Goal: Entertainment & Leisure: Browse casually

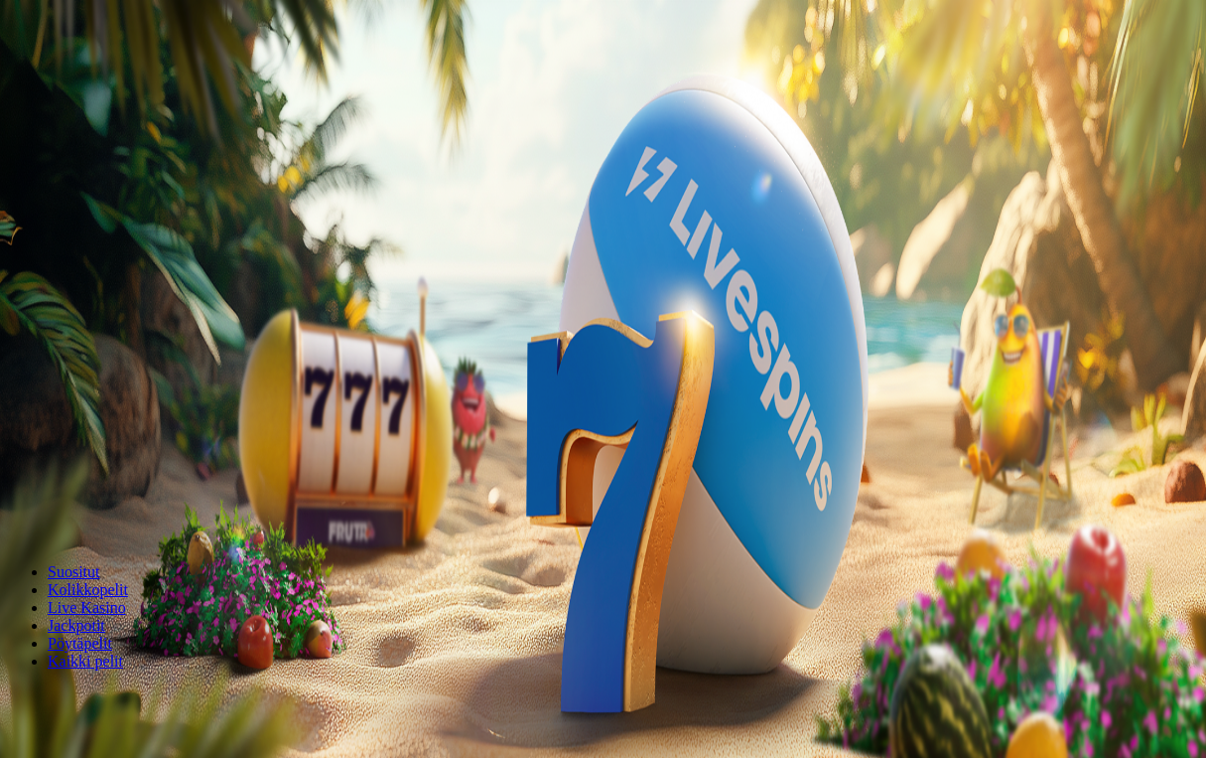
click at [124, 82] on button "Kirjaudu" at bounding box center [137, 72] width 65 height 21
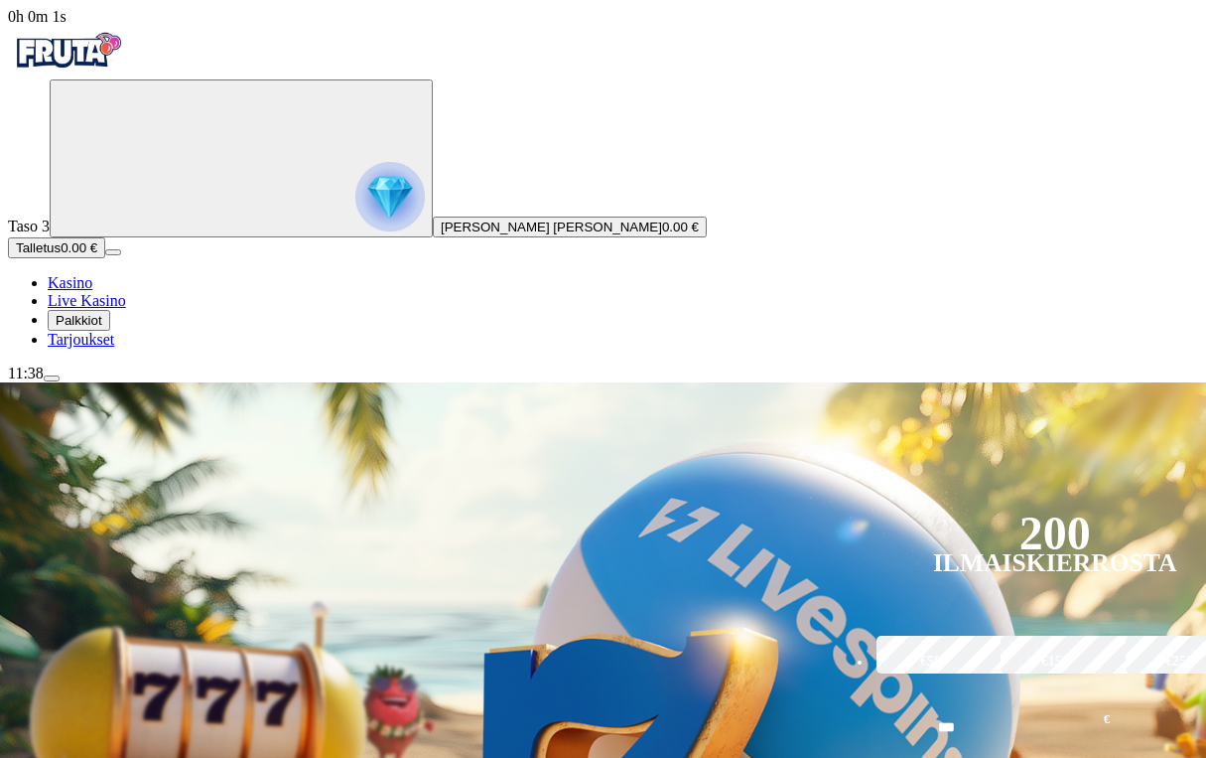
click at [102, 328] on span "Palkkiot" at bounding box center [79, 320] width 47 height 15
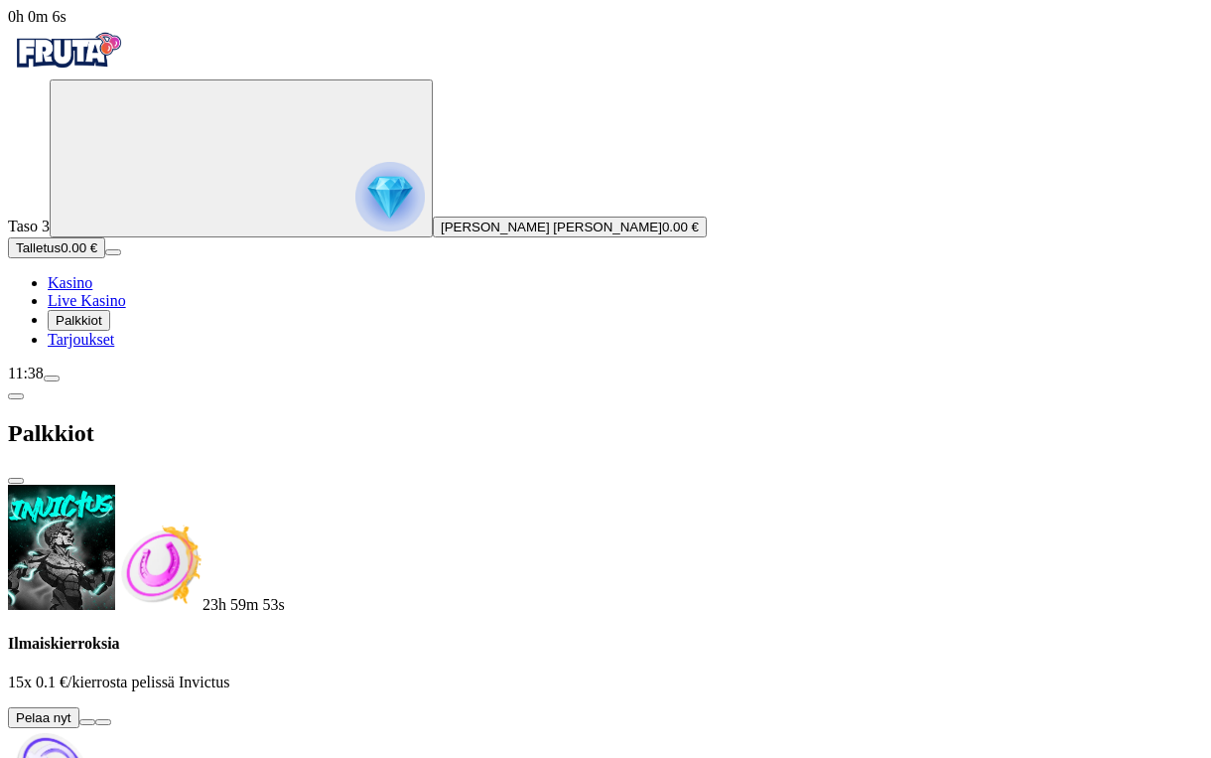
click at [95, 719] on button at bounding box center [87, 722] width 16 height 6
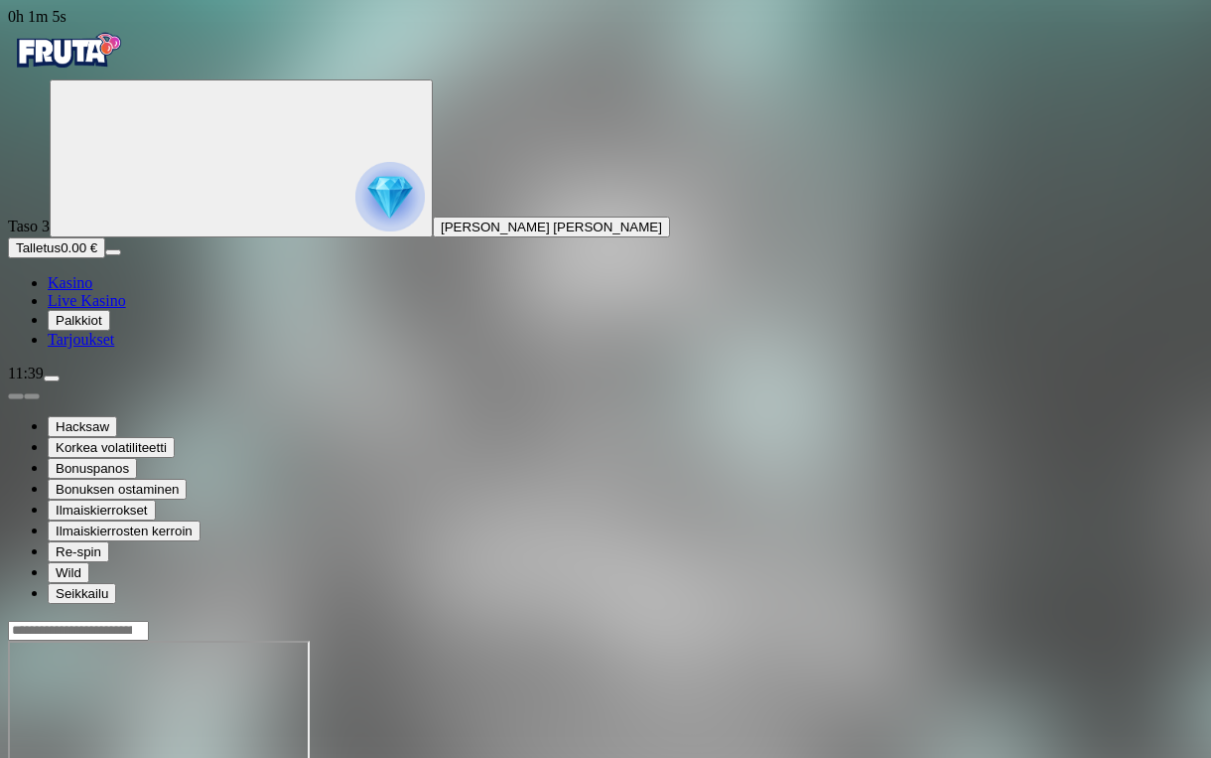
click at [92, 291] on span "Kasino" at bounding box center [70, 282] width 45 height 17
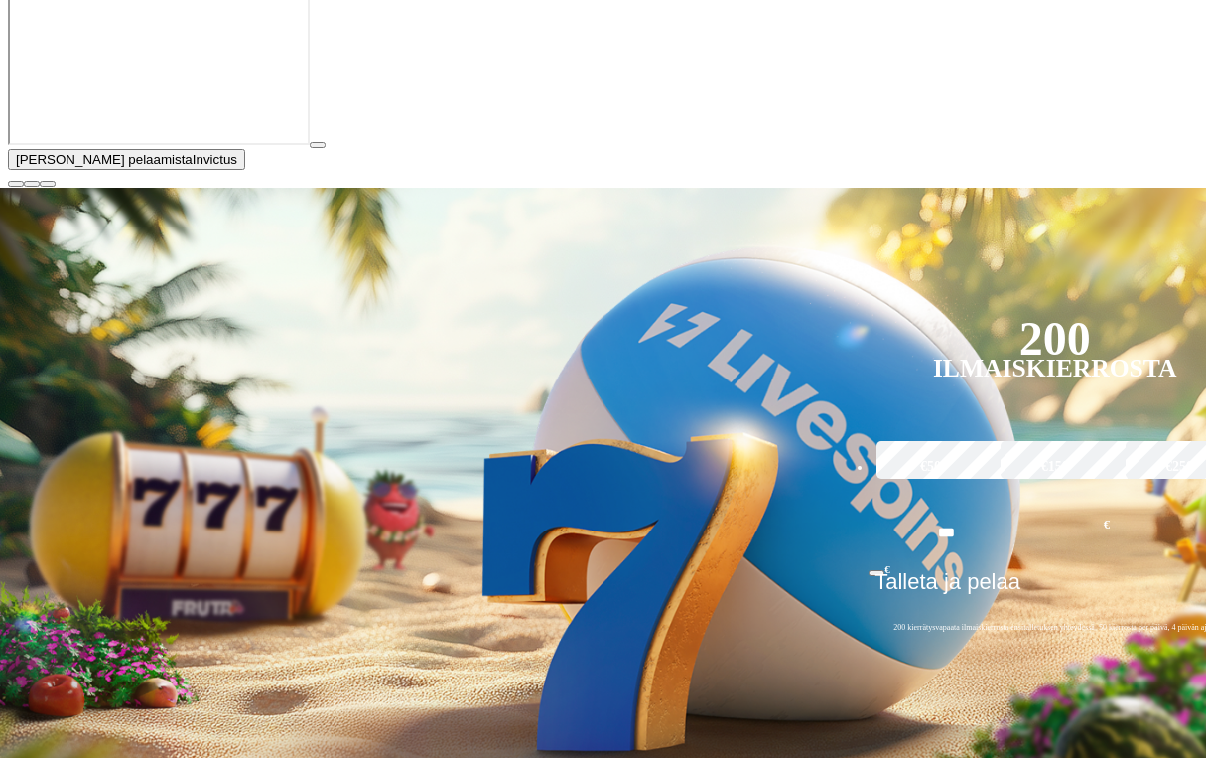
scroll to position [397, 0]
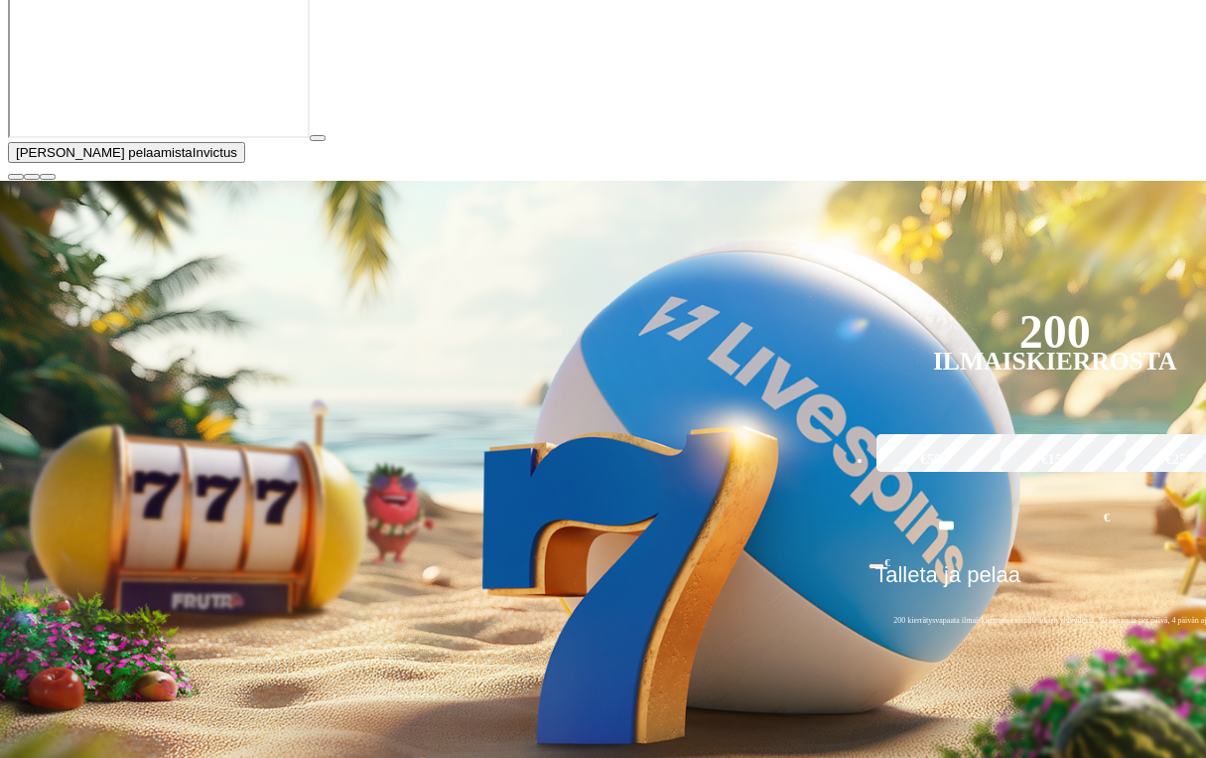
click at [16, 177] on span "close icon" at bounding box center [16, 177] width 0 height 0
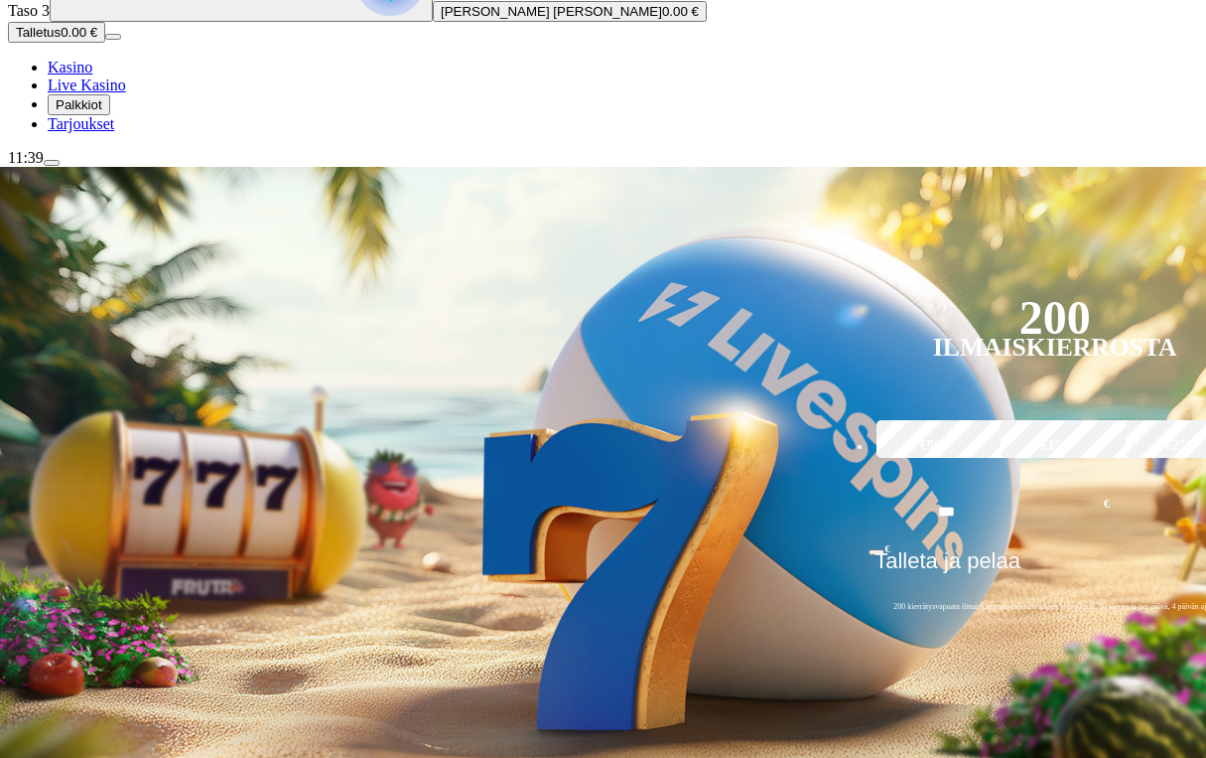
scroll to position [199, 0]
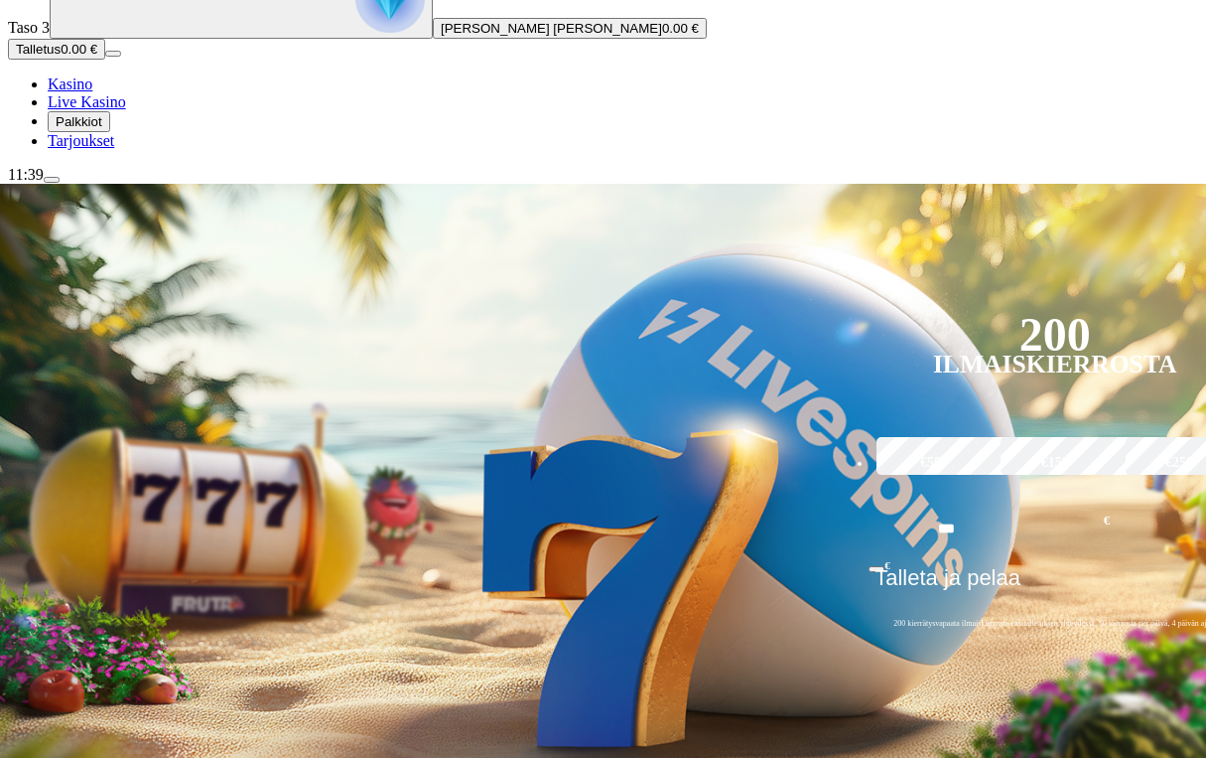
type input "***"
